Goal: Transaction & Acquisition: Purchase product/service

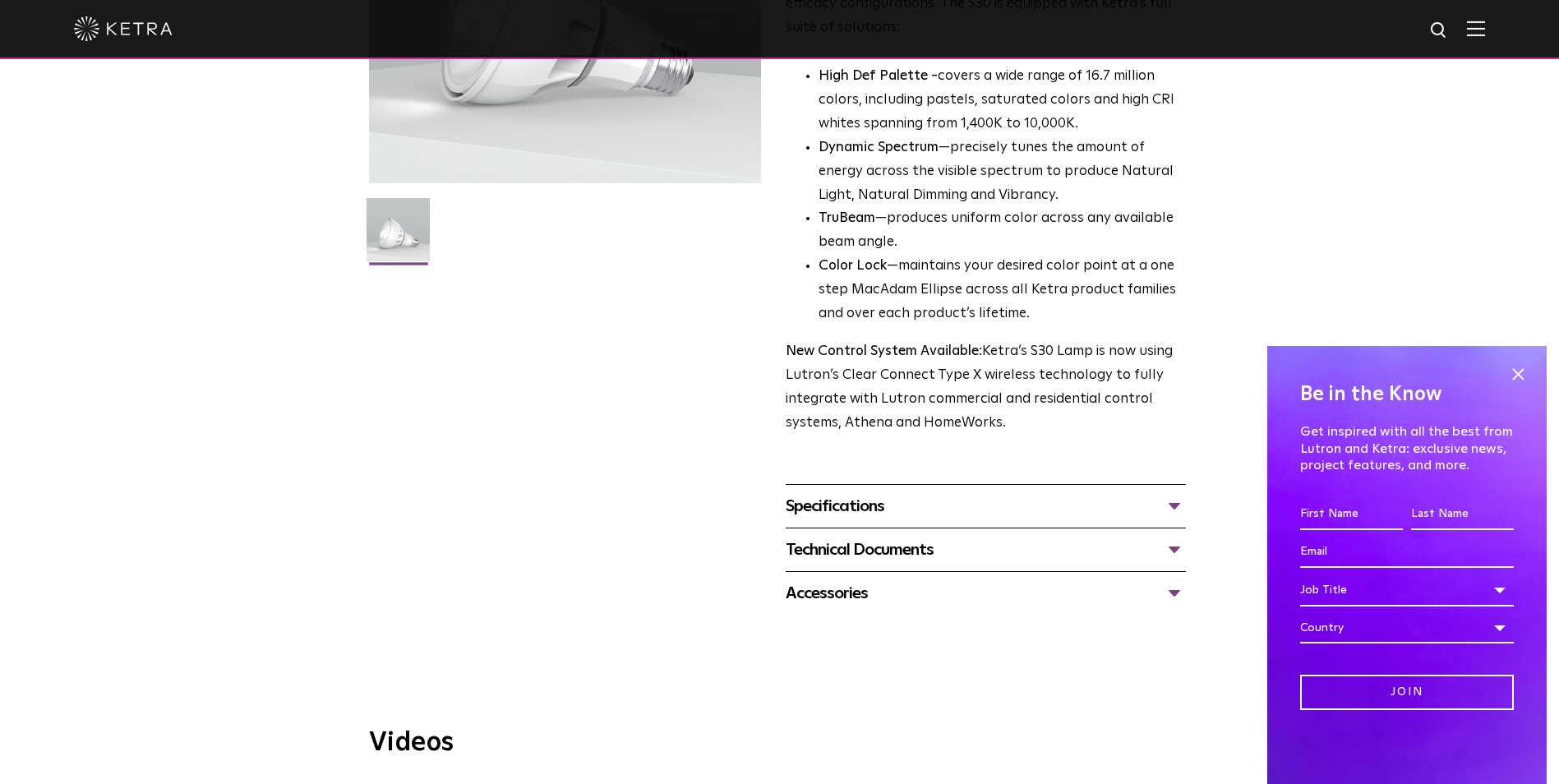
scroll to position [411, 0]
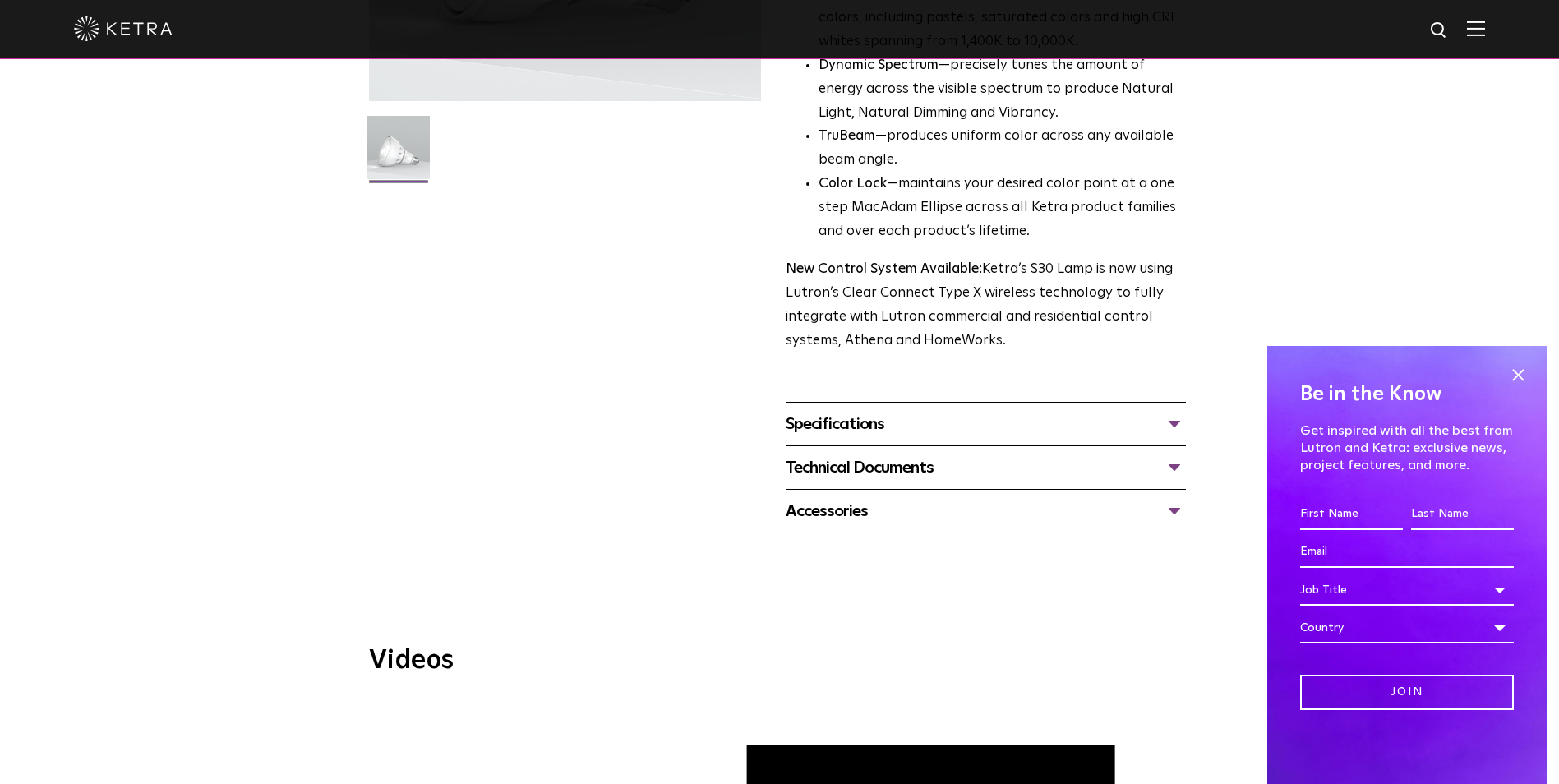
click at [954, 511] on div "Accessories" at bounding box center [985, 511] width 400 height 26
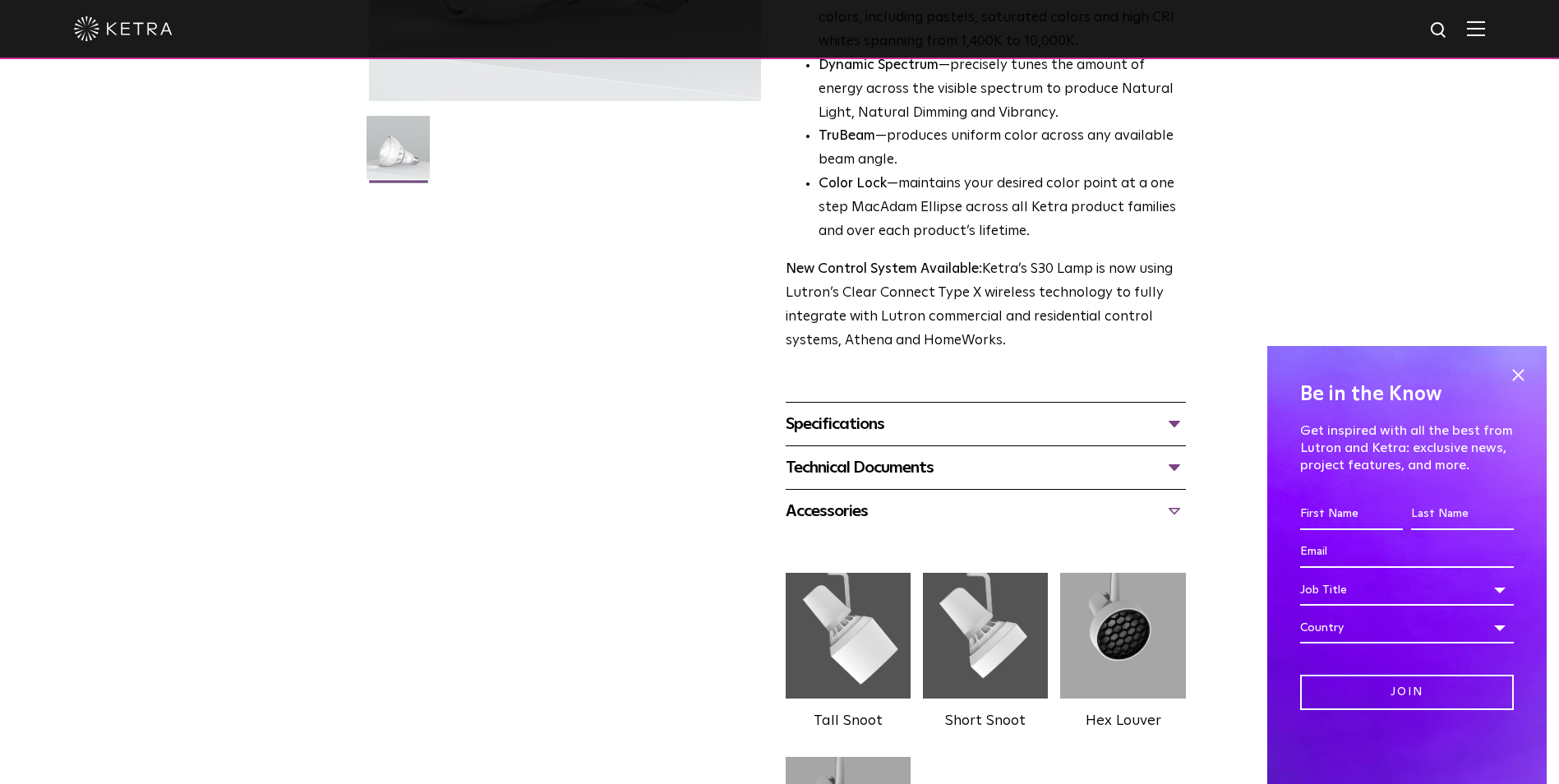
scroll to position [657, 0]
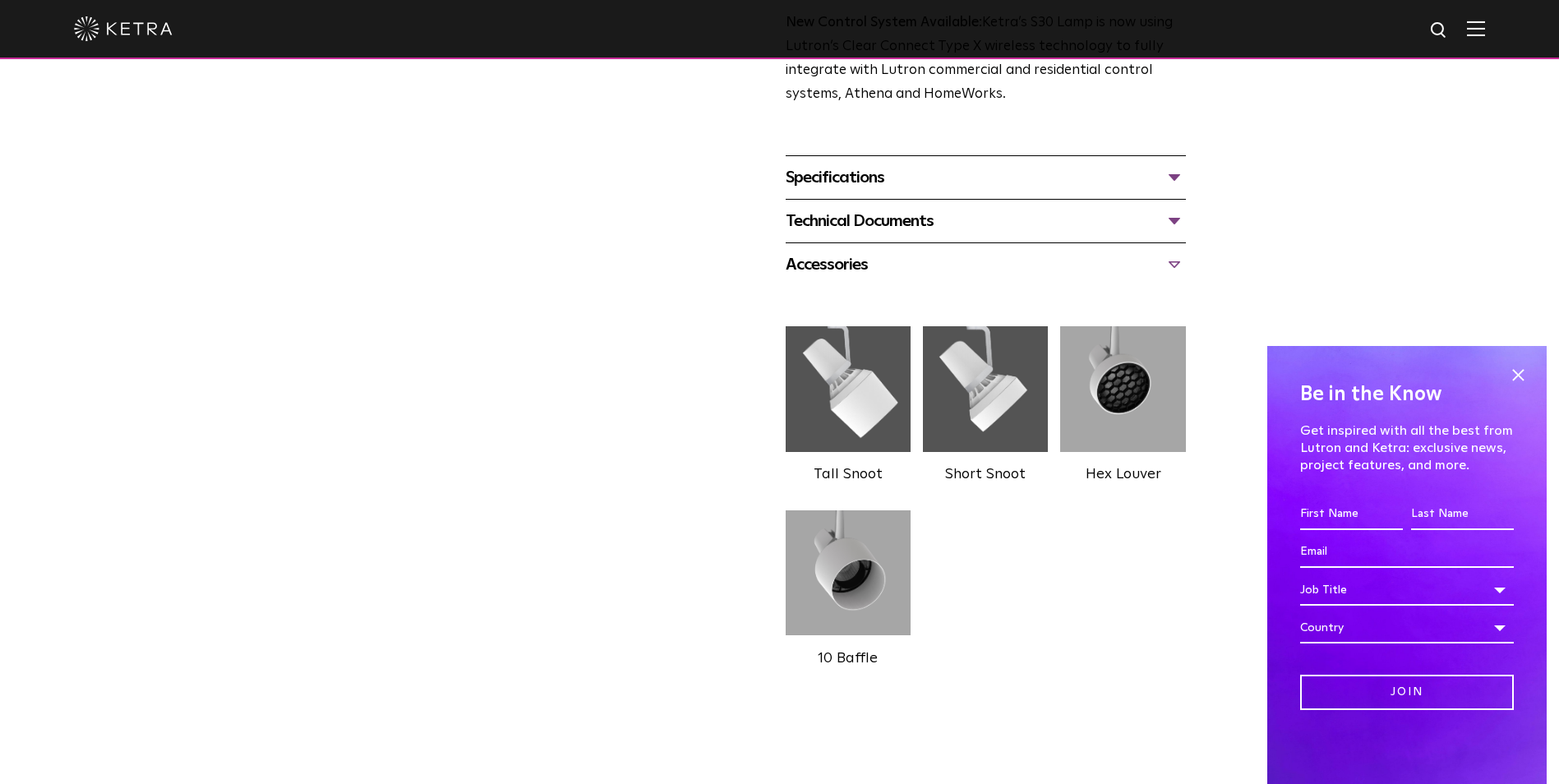
click at [849, 419] on img at bounding box center [848, 388] width 125 height 140
click at [840, 472] on label "Tall Snoot" at bounding box center [848, 475] width 69 height 15
click at [847, 417] on img at bounding box center [848, 388] width 125 height 140
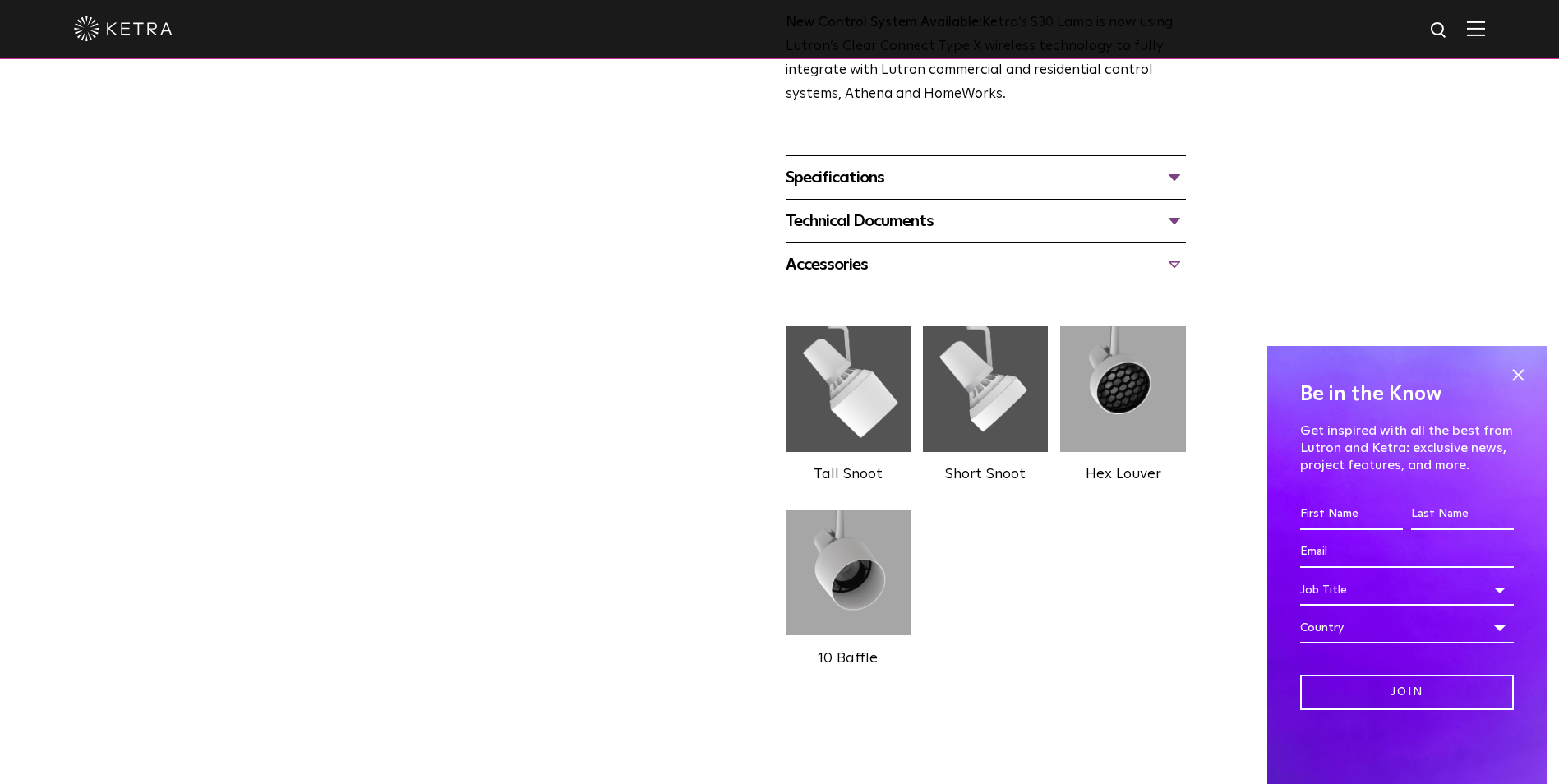
click at [847, 417] on img at bounding box center [848, 388] width 125 height 140
click at [862, 392] on img at bounding box center [848, 388] width 125 height 140
click at [855, 408] on img at bounding box center [848, 388] width 125 height 140
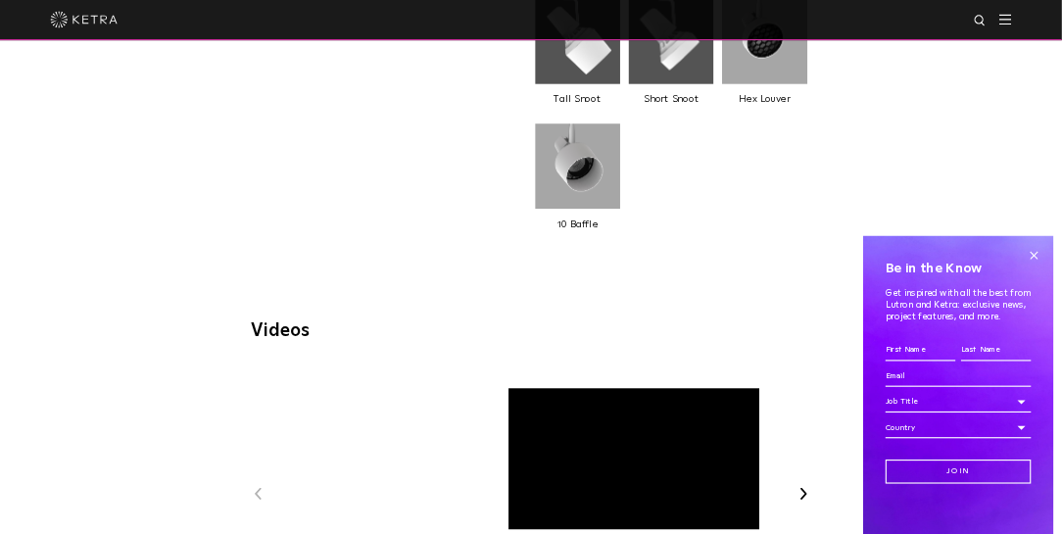
scroll to position [882, 0]
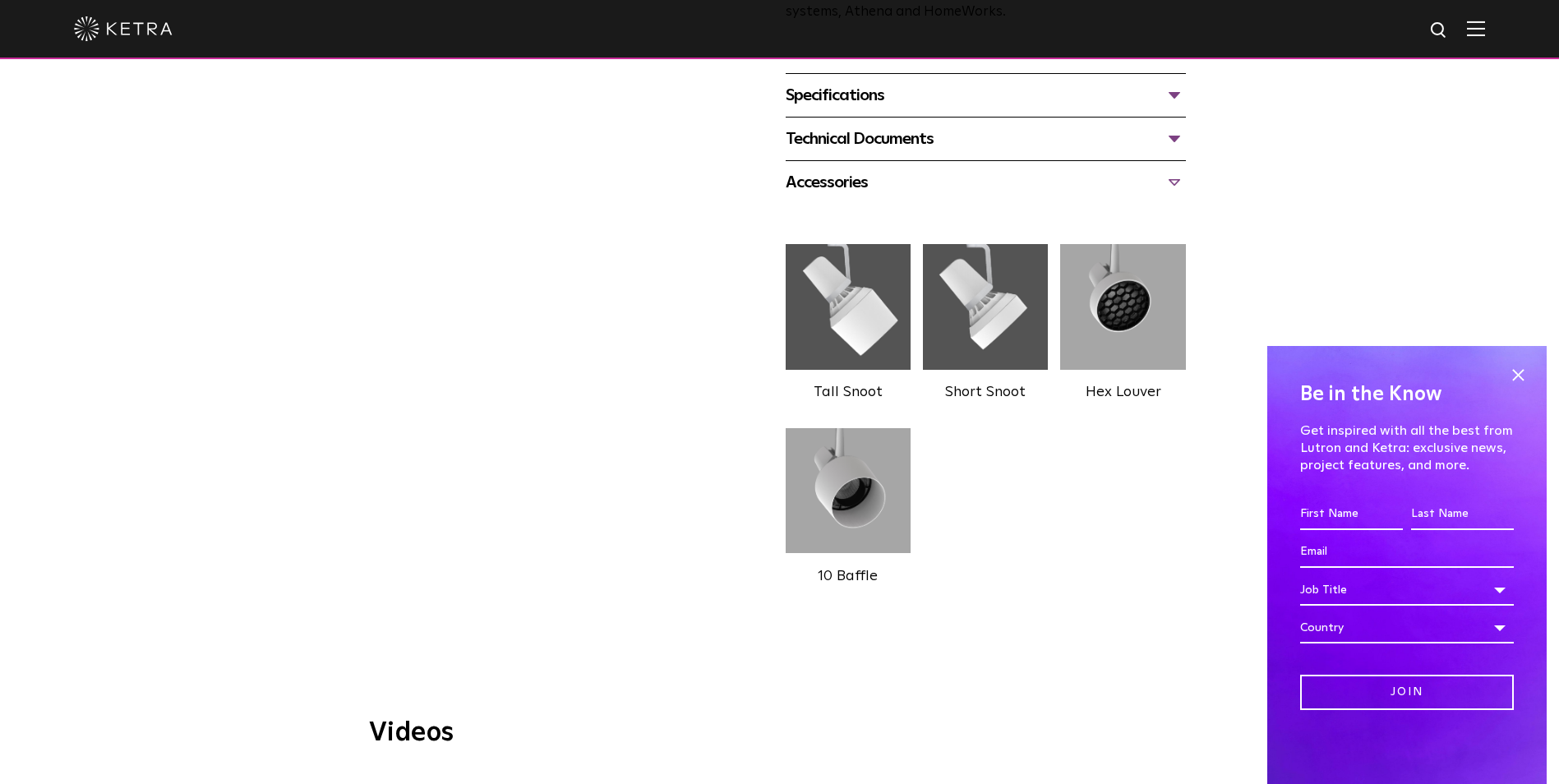
click at [855, 309] on img at bounding box center [848, 306] width 125 height 140
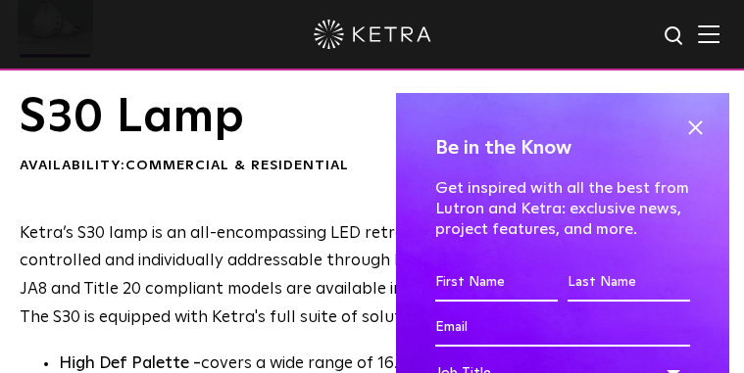
scroll to position [918, 0]
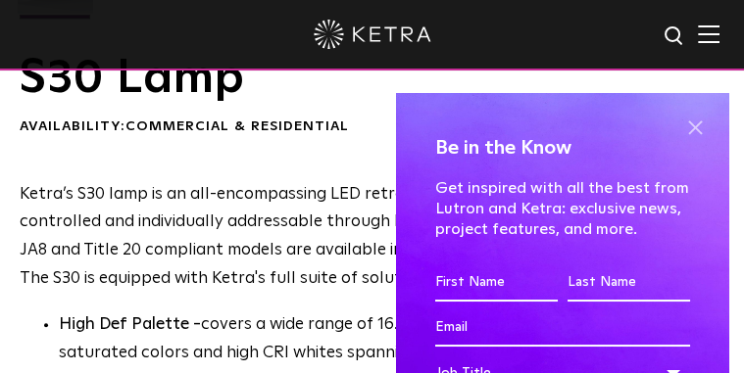
click at [685, 127] on span at bounding box center [694, 127] width 29 height 29
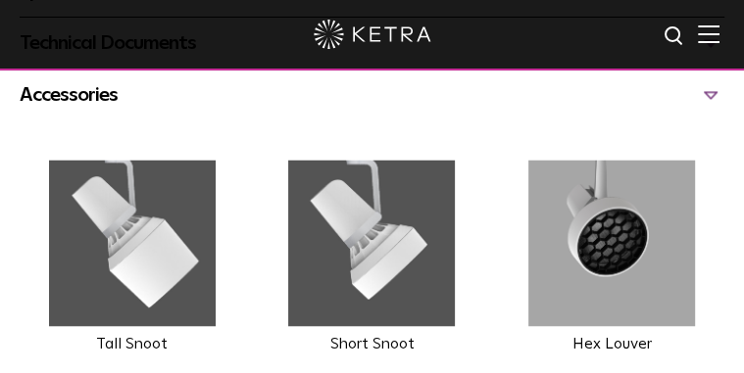
scroll to position [1663, 0]
